Goal: Navigation & Orientation: Understand site structure

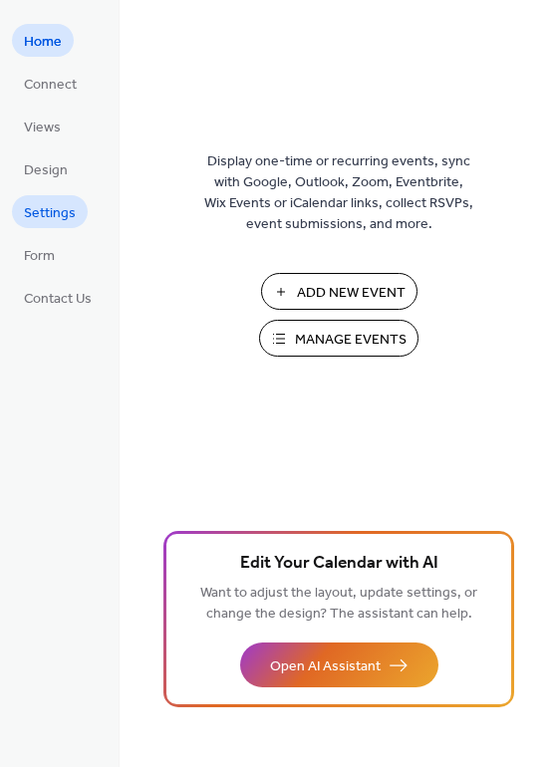
click at [62, 212] on span "Settings" at bounding box center [50, 213] width 52 height 21
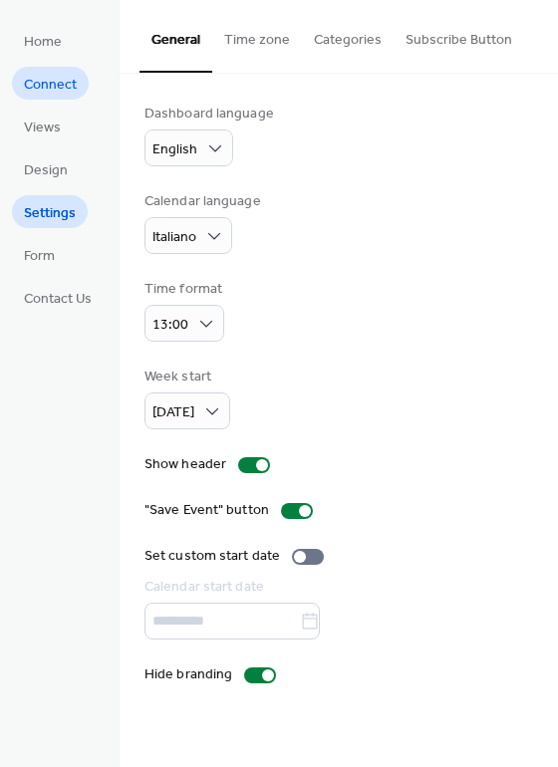
click at [60, 80] on span "Connect" at bounding box center [50, 85] width 53 height 21
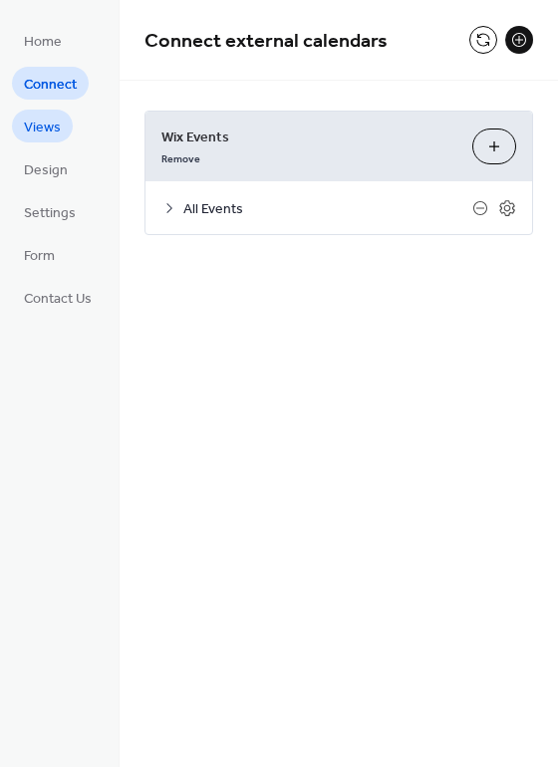
click at [37, 126] on span "Views" at bounding box center [42, 128] width 37 height 21
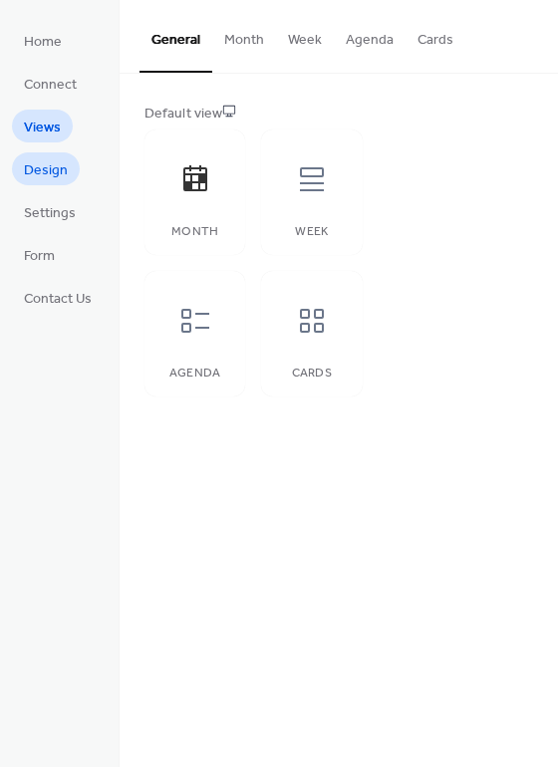
click at [51, 168] on span "Design" at bounding box center [46, 170] width 44 height 21
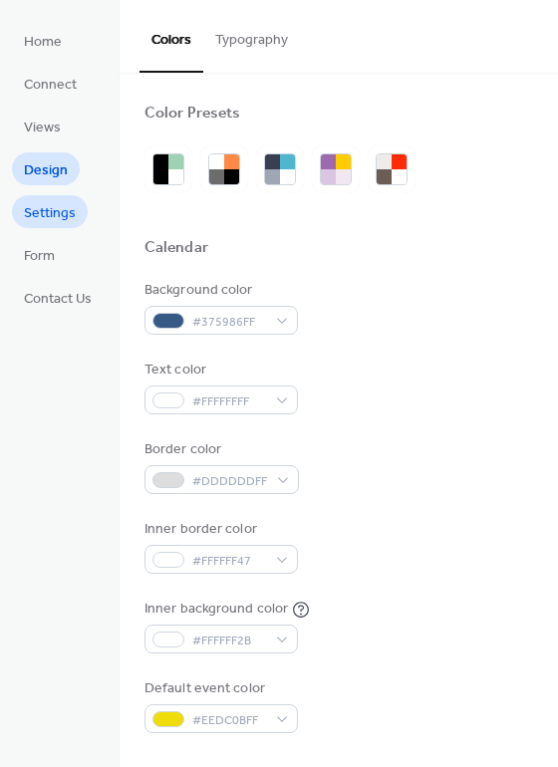
click at [59, 214] on span "Settings" at bounding box center [50, 213] width 52 height 21
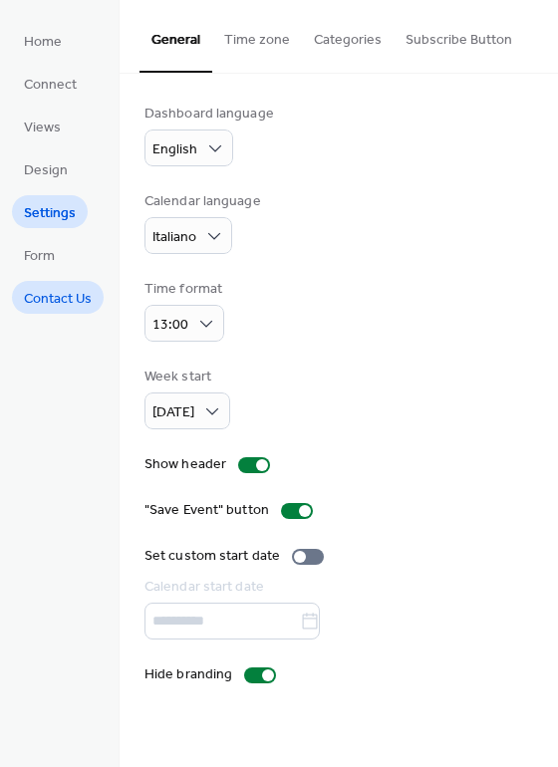
click at [79, 302] on span "Contact Us" at bounding box center [58, 299] width 68 height 21
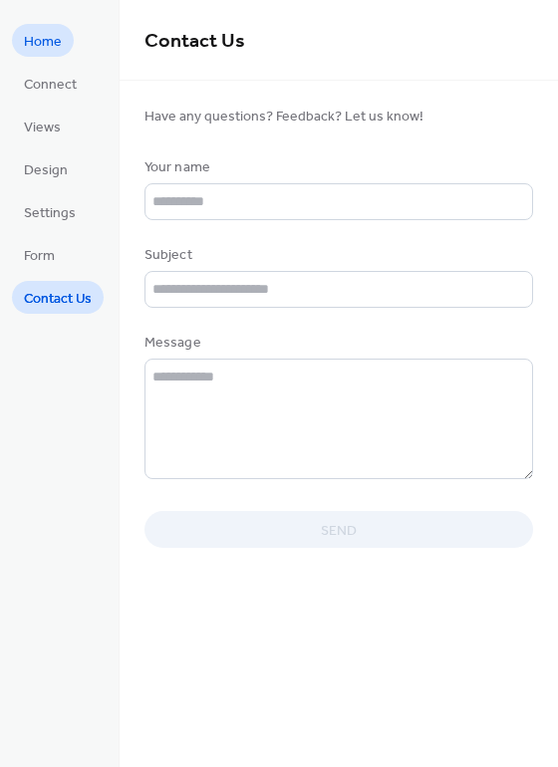
click at [44, 36] on span "Home" at bounding box center [43, 42] width 38 height 21
